Goal: Check status

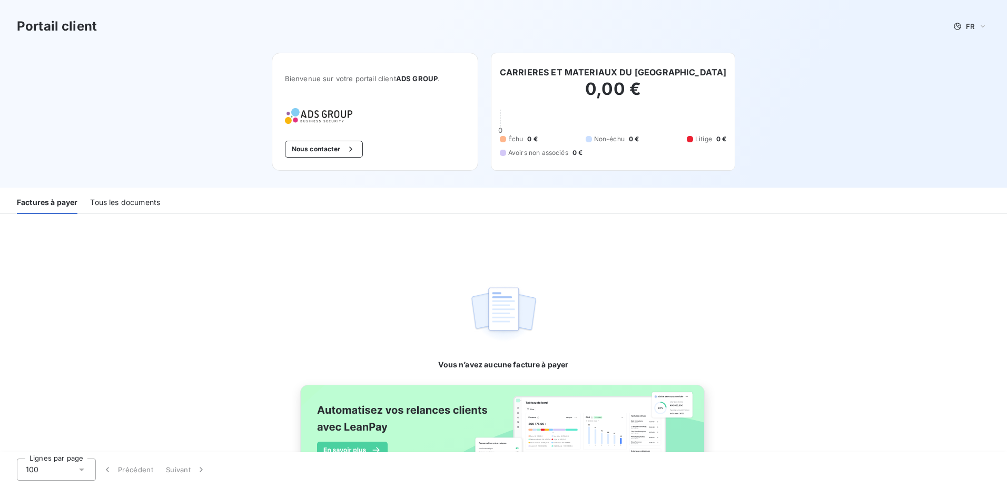
click at [135, 197] on div "Tous les documents" at bounding box center [125, 203] width 70 height 22
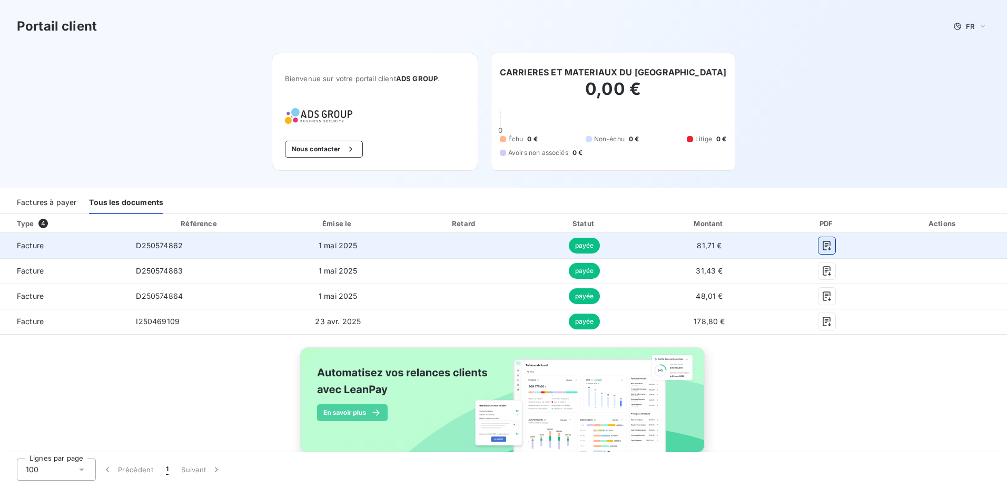
click at [823, 243] on icon "button" at bounding box center [827, 245] width 8 height 9
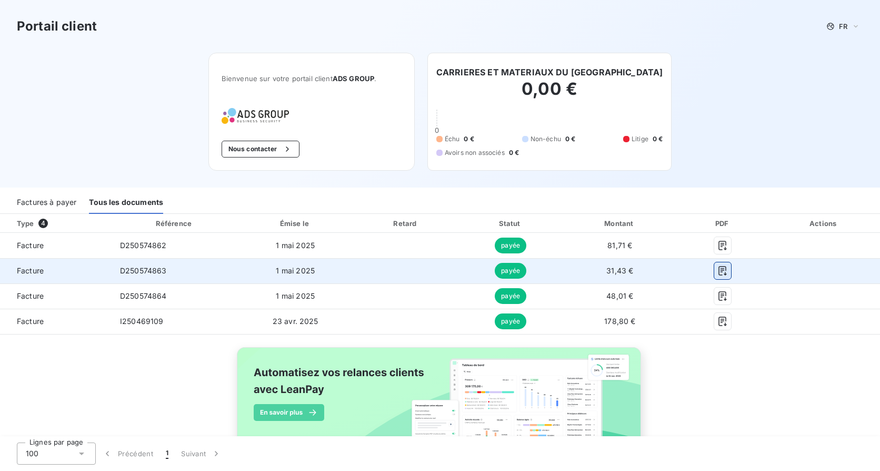
click at [718, 269] on icon "button" at bounding box center [723, 270] width 11 height 11
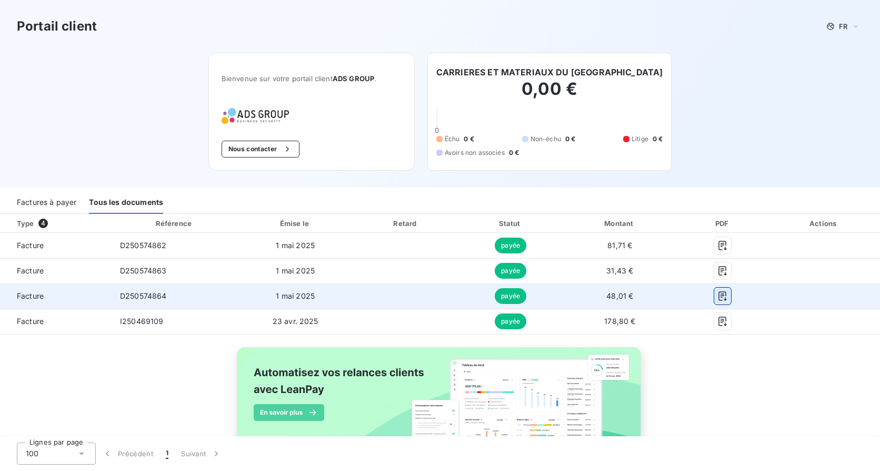
click at [718, 298] on icon "button" at bounding box center [723, 296] width 11 height 11
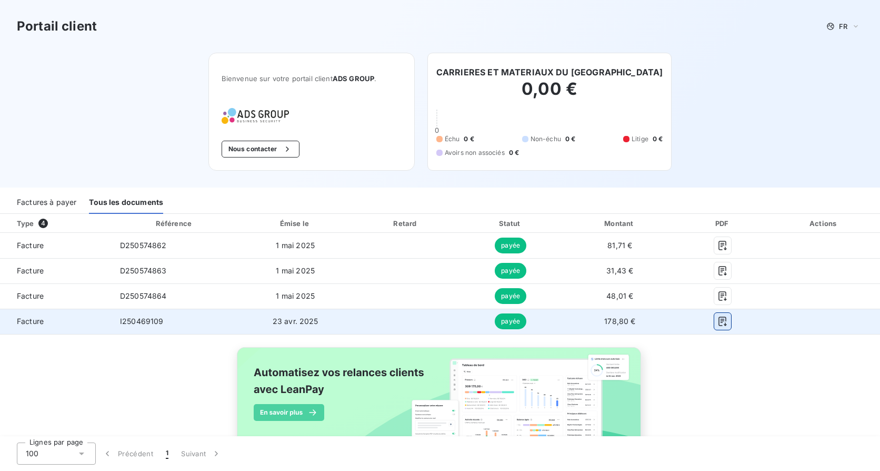
click at [718, 322] on icon "button" at bounding box center [723, 321] width 11 height 11
